Goal: Task Accomplishment & Management: Complete application form

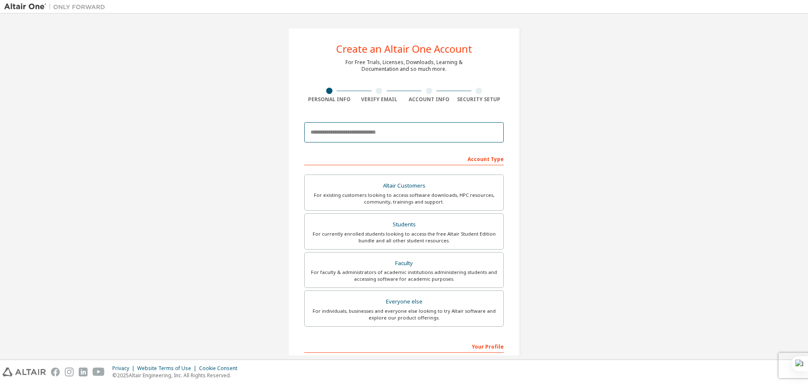
click at [352, 136] on input "email" at bounding box center [404, 132] width 200 height 20
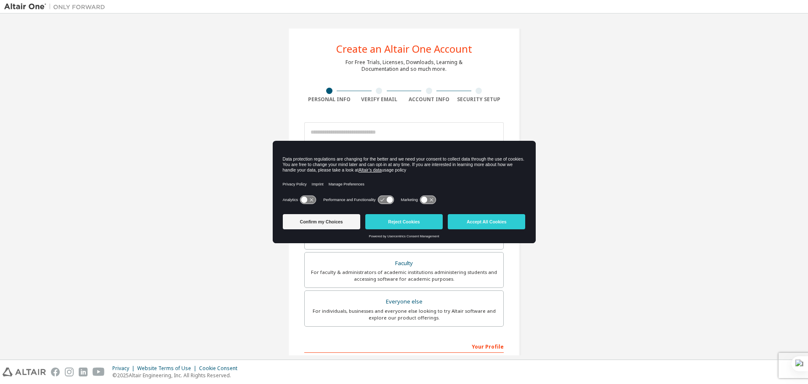
click at [571, 126] on div "Create an Altair One Account For Free Trials, Licenses, Downloads, Learning & D…" at bounding box center [404, 241] width 800 height 446
click at [493, 221] on button "Accept All Cookies" at bounding box center [486, 221] width 77 height 15
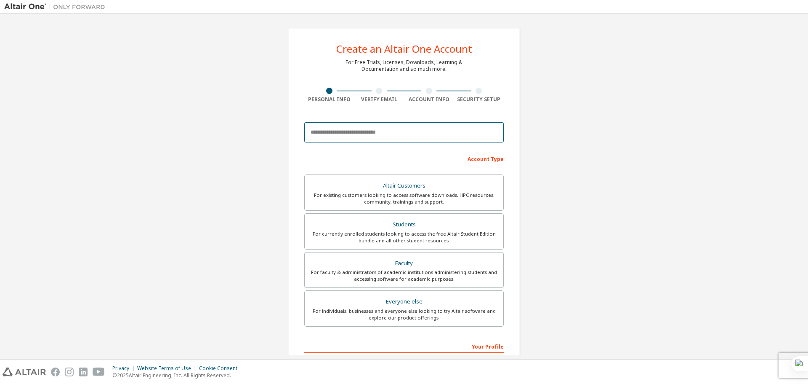
click at [388, 131] on input "email" at bounding box center [404, 132] width 200 height 20
type input "**********"
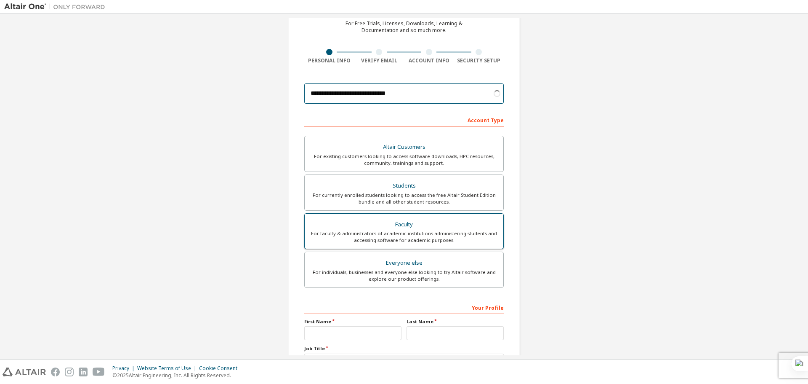
scroll to position [42, 0]
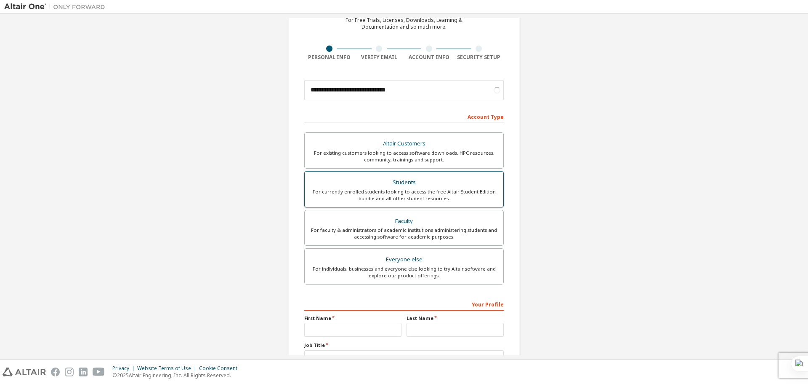
click at [421, 188] on div "For currently enrolled students looking to access the free Altair Student Editi…" at bounding box center [404, 194] width 189 height 13
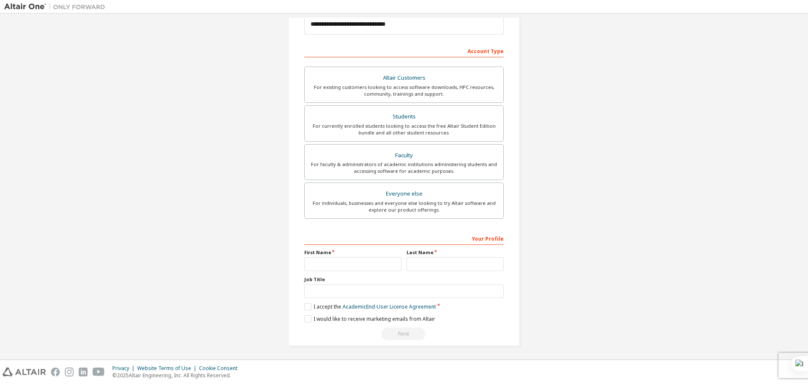
scroll to position [109, 0]
click at [332, 290] on input "text" at bounding box center [404, 290] width 200 height 14
type input "*******"
click at [340, 266] on input "text" at bounding box center [352, 263] width 97 height 14
type input "**********"
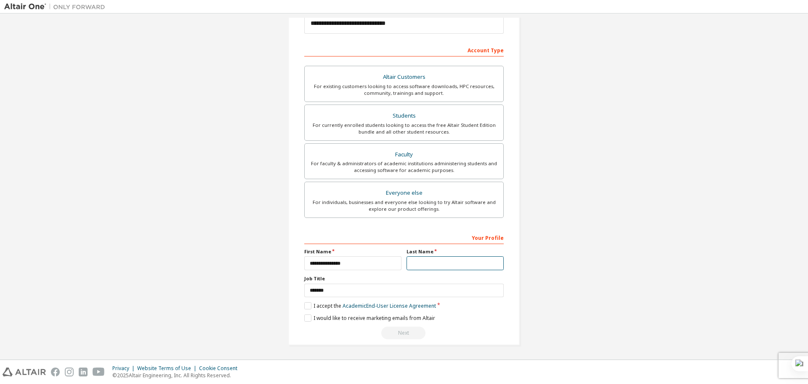
click at [416, 263] on input "text" at bounding box center [455, 263] width 97 height 14
type input "**********"
click at [304, 306] on label "I accept the Academic End-User License Agreement" at bounding box center [370, 305] width 132 height 7
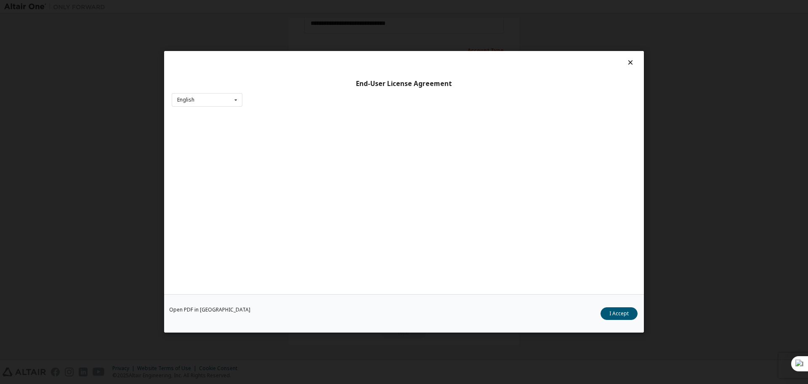
click at [306, 320] on div "Open PDF in New Tab I Accept" at bounding box center [404, 313] width 480 height 38
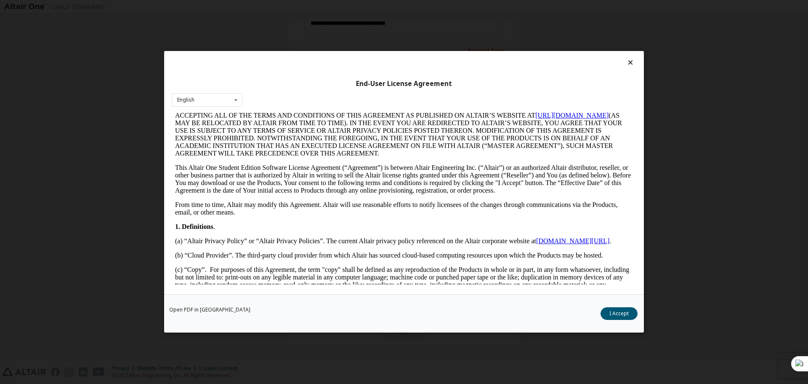
scroll to position [84, 0]
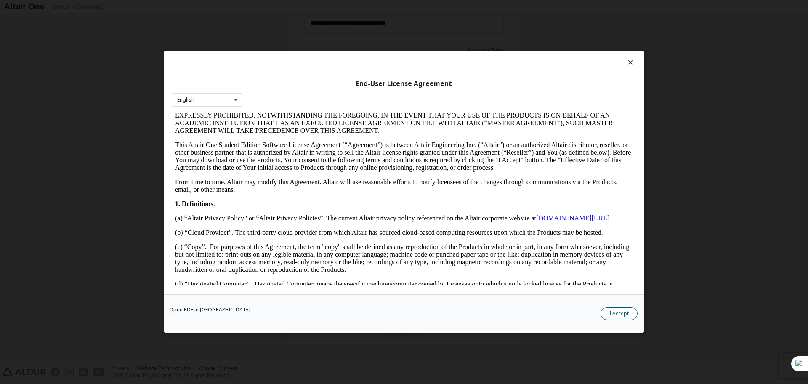
click at [631, 317] on button "I Accept" at bounding box center [619, 313] width 37 height 13
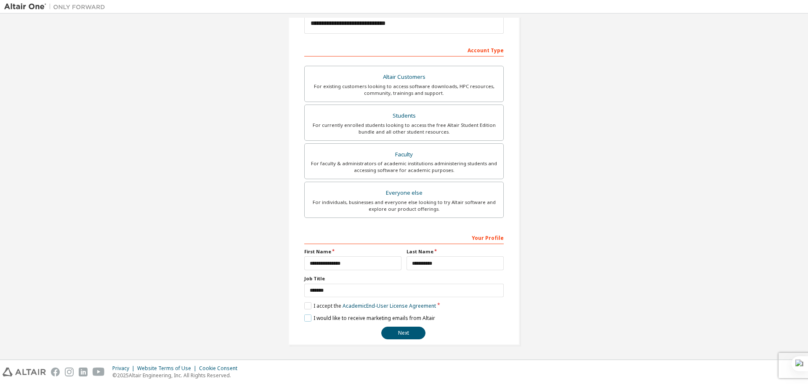
click at [307, 318] on label "I would like to receive marketing emails from Altair" at bounding box center [369, 317] width 131 height 7
click at [310, 316] on label "I would like to receive marketing emails from Altair" at bounding box center [369, 317] width 131 height 7
click at [403, 332] on button "Next" at bounding box center [403, 332] width 44 height 13
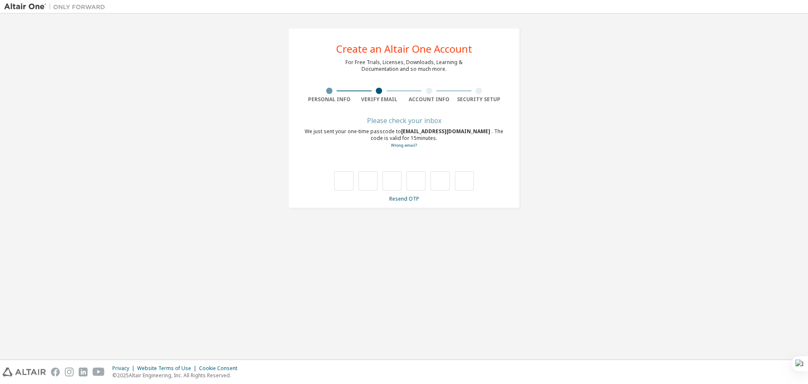
scroll to position [0, 0]
type input "*"
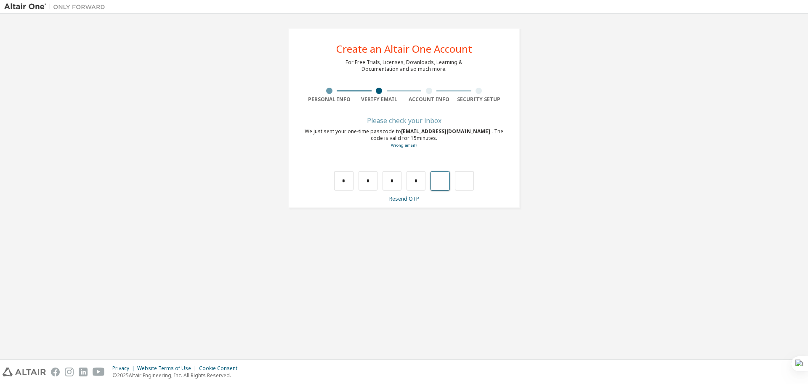
type input "*"
